Goal: Task Accomplishment & Management: Complete application form

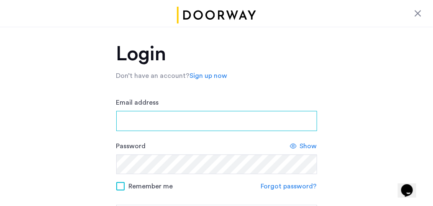
click at [121, 120] on input "Email address" at bounding box center [216, 121] width 201 height 20
type input "**********"
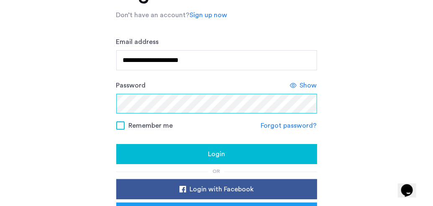
scroll to position [62, 0]
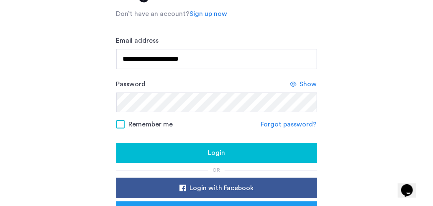
click at [259, 153] on div "Login" at bounding box center [216, 153] width 187 height 10
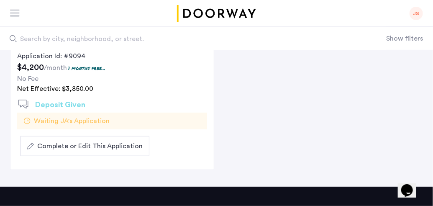
scroll to position [201, 0]
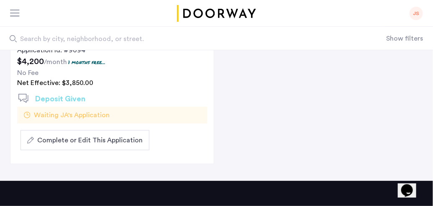
click at [88, 135] on span "Complete or Edit This Application" at bounding box center [89, 140] width 105 height 10
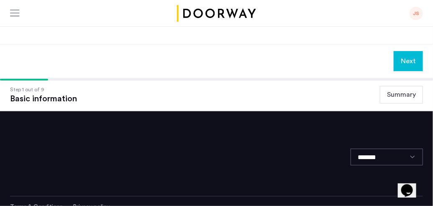
scroll to position [585, 0]
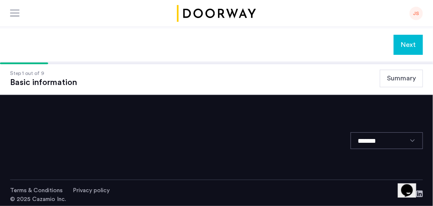
click at [404, 37] on button "Next" at bounding box center [407, 45] width 29 height 20
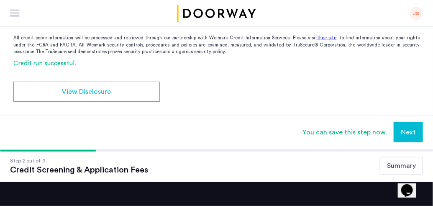
scroll to position [162, 0]
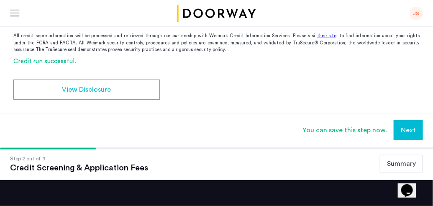
click at [409, 131] on button "Next" at bounding box center [407, 130] width 29 height 20
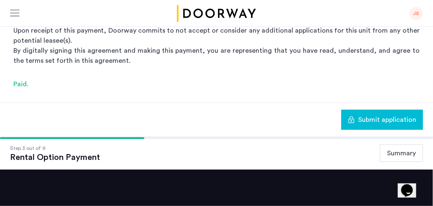
scroll to position [166, 0]
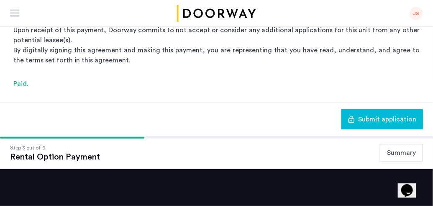
click at [396, 118] on span "Submit application" at bounding box center [387, 119] width 58 height 10
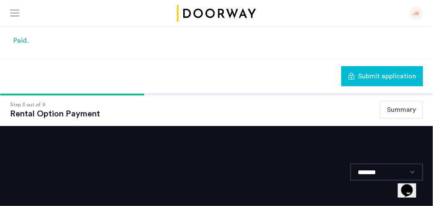
scroll to position [243, 0]
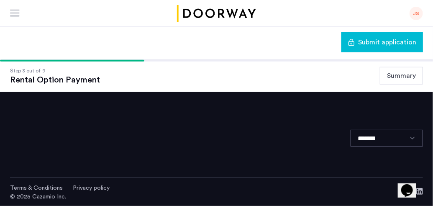
click at [374, 134] on select "*******" at bounding box center [386, 138] width 72 height 17
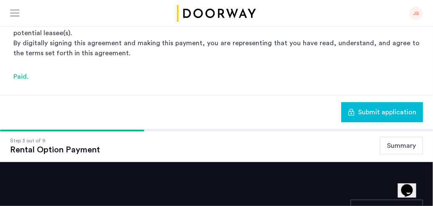
scroll to position [181, 0]
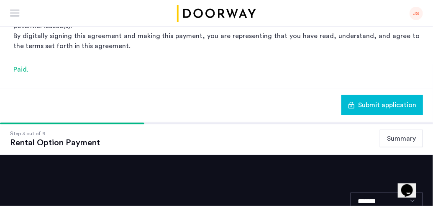
click at [397, 137] on button "Summary" at bounding box center [400, 139] width 43 height 18
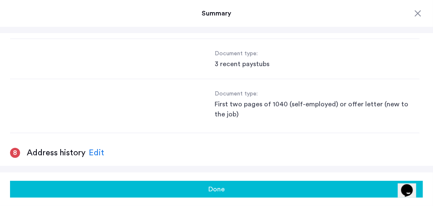
scroll to position [969, 0]
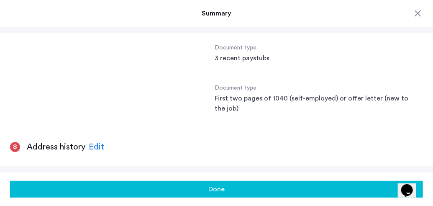
click at [94, 140] on div "Edit" at bounding box center [96, 146] width 15 height 13
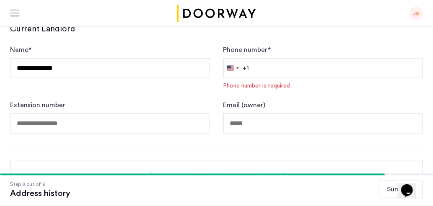
scroll to position [314, 0]
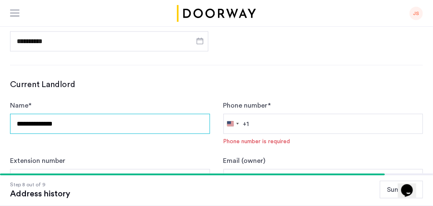
click at [70, 124] on input "**********" at bounding box center [110, 124] width 200 height 20
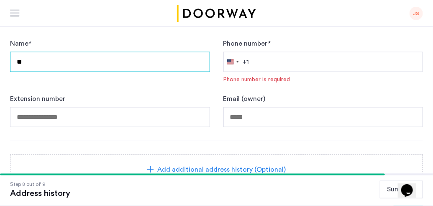
type input "*"
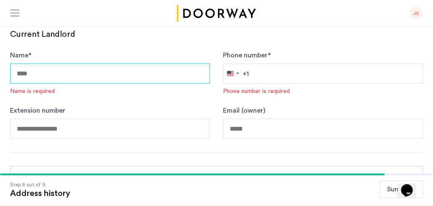
scroll to position [291, 0]
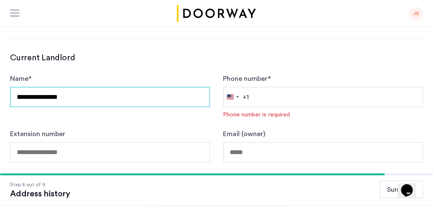
type input "**********"
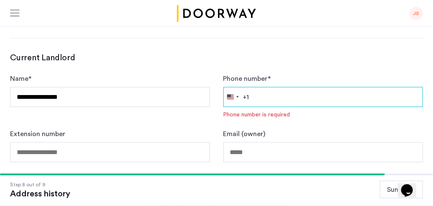
click at [267, 94] on input "Phone number *" at bounding box center [323, 97] width 200 height 20
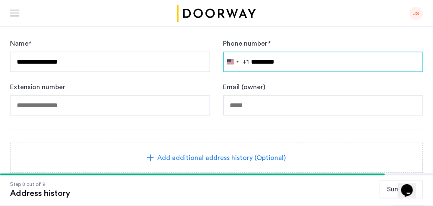
type input "**********"
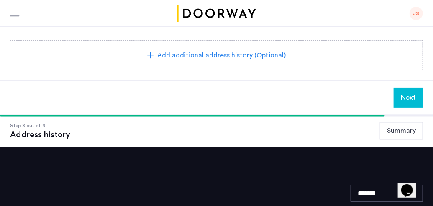
scroll to position [432, 0]
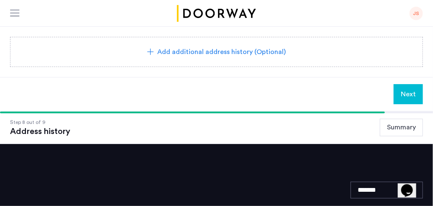
click at [410, 93] on span "Next" at bounding box center [407, 94] width 15 height 10
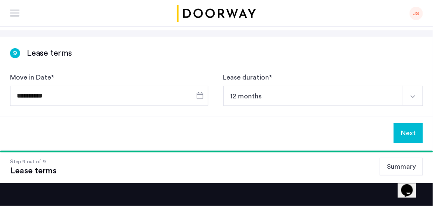
scroll to position [34, 0]
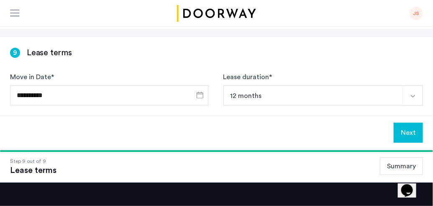
click at [410, 130] on button "Next" at bounding box center [407, 132] width 29 height 20
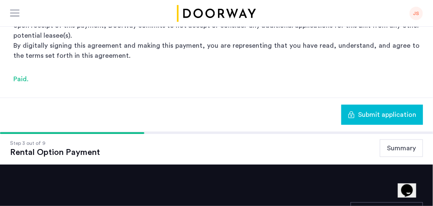
scroll to position [176, 0]
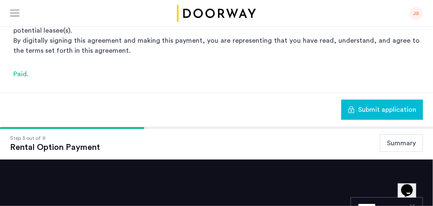
click at [374, 109] on span "Submit application" at bounding box center [387, 109] width 58 height 10
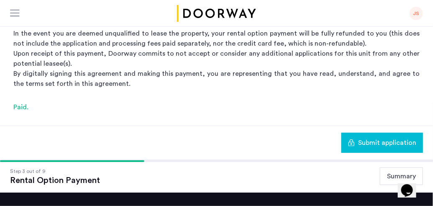
scroll to position [162, 0]
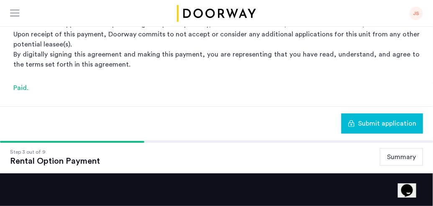
click at [395, 154] on button "Summary" at bounding box center [400, 157] width 43 height 18
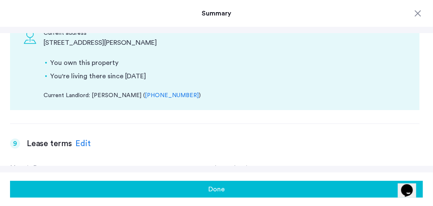
scroll to position [243, 0]
click at [56, 191] on button "Done" at bounding box center [216, 189] width 412 height 17
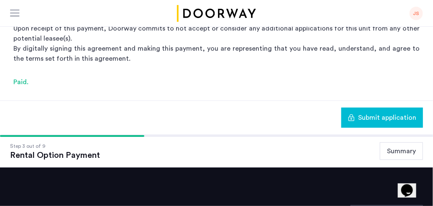
scroll to position [168, 0]
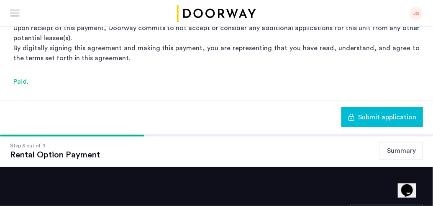
click at [395, 116] on span "Submit application" at bounding box center [387, 117] width 58 height 10
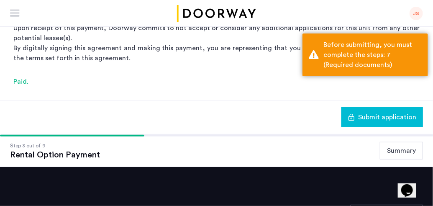
click at [403, 148] on button "Summary" at bounding box center [400, 151] width 43 height 18
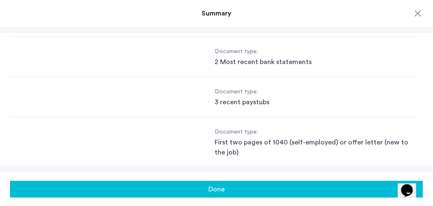
scroll to position [924, 0]
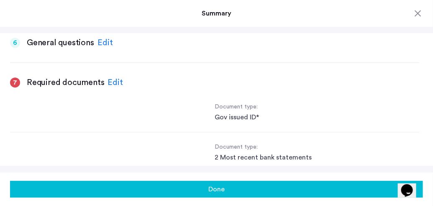
scroll to position [829, 0]
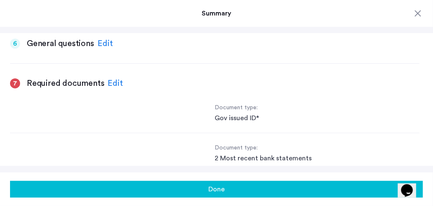
click at [274, 113] on div "Gov issued ID*" at bounding box center [317, 118] width 205 height 10
click at [256, 103] on div "Document type: Gov issued ID*" at bounding box center [214, 118] width 409 height 30
click at [116, 77] on div "Edit" at bounding box center [114, 83] width 15 height 13
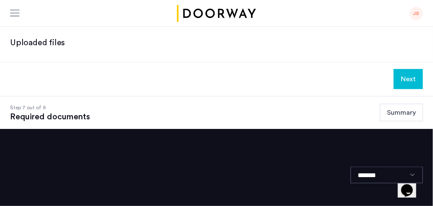
scroll to position [206, 0]
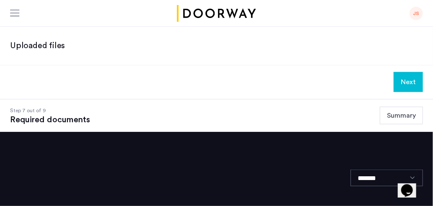
click at [400, 116] on button "Summary" at bounding box center [400, 116] width 43 height 18
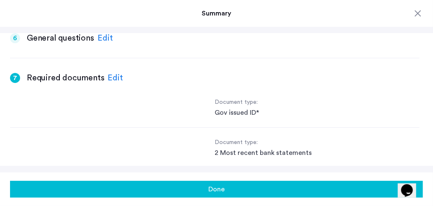
scroll to position [828, 0]
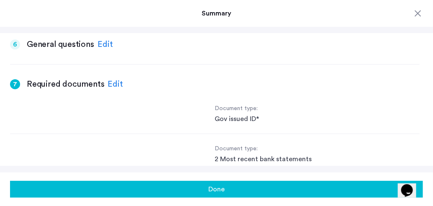
click at [240, 114] on div "Gov issued ID*" at bounding box center [317, 119] width 205 height 10
click at [113, 78] on div "Edit" at bounding box center [114, 84] width 15 height 13
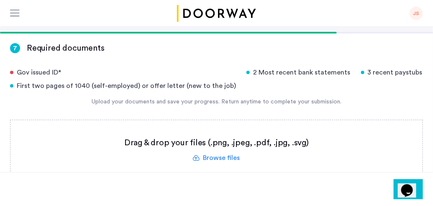
scroll to position [0, 0]
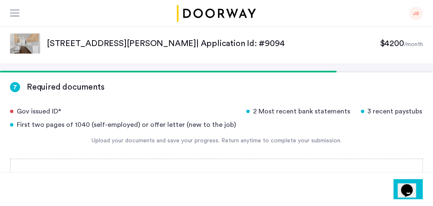
click at [43, 115] on div "Gov issued ID*" at bounding box center [123, 111] width 226 height 10
click at [98, 115] on div "Gov issued ID*" at bounding box center [123, 111] width 226 height 10
click at [17, 114] on div "Gov issued ID*" at bounding box center [123, 111] width 226 height 10
click at [23, 115] on div "Gov issued ID*" at bounding box center [123, 111] width 226 height 10
click at [48, 89] on h3 "Required documents" at bounding box center [65, 87] width 77 height 12
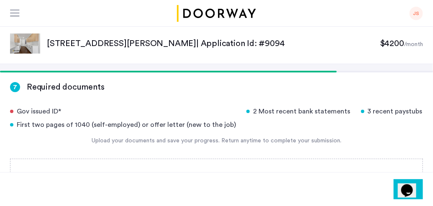
click at [15, 87] on div "7" at bounding box center [15, 87] width 10 height 10
click at [29, 113] on div "Gov issued ID*" at bounding box center [123, 111] width 226 height 10
click at [34, 118] on div "Gov issued ID* 2 Most recent bank statements 3 recent paystubs First two pages …" at bounding box center [216, 117] width 412 height 23
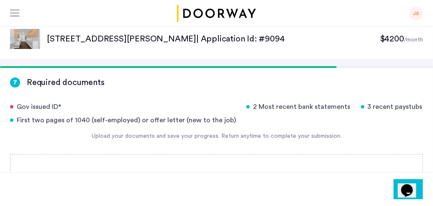
scroll to position [5, 0]
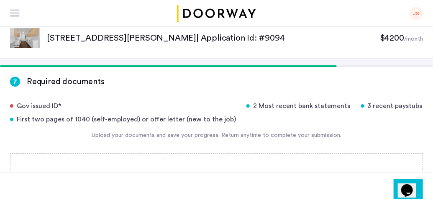
click at [31, 105] on div "Gov issued ID*" at bounding box center [123, 106] width 226 height 10
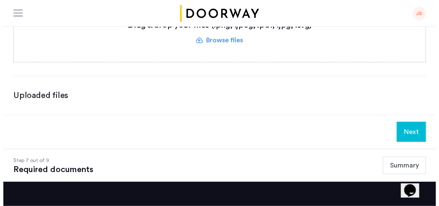
scroll to position [155, 0]
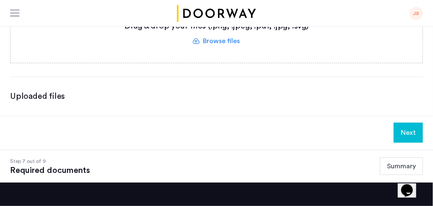
click at [417, 13] on div "JS" at bounding box center [415, 13] width 13 height 13
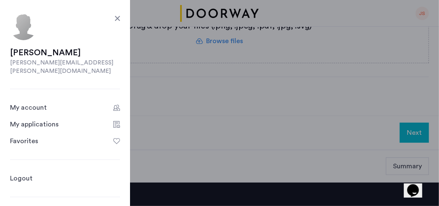
click at [27, 173] on link "Logout" at bounding box center [21, 178] width 23 height 10
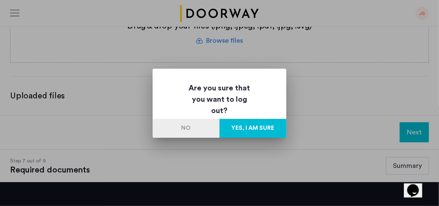
click at [252, 135] on button "Yes, I am sure" at bounding box center [252, 128] width 67 height 19
